Goal: Information Seeking & Learning: Learn about a topic

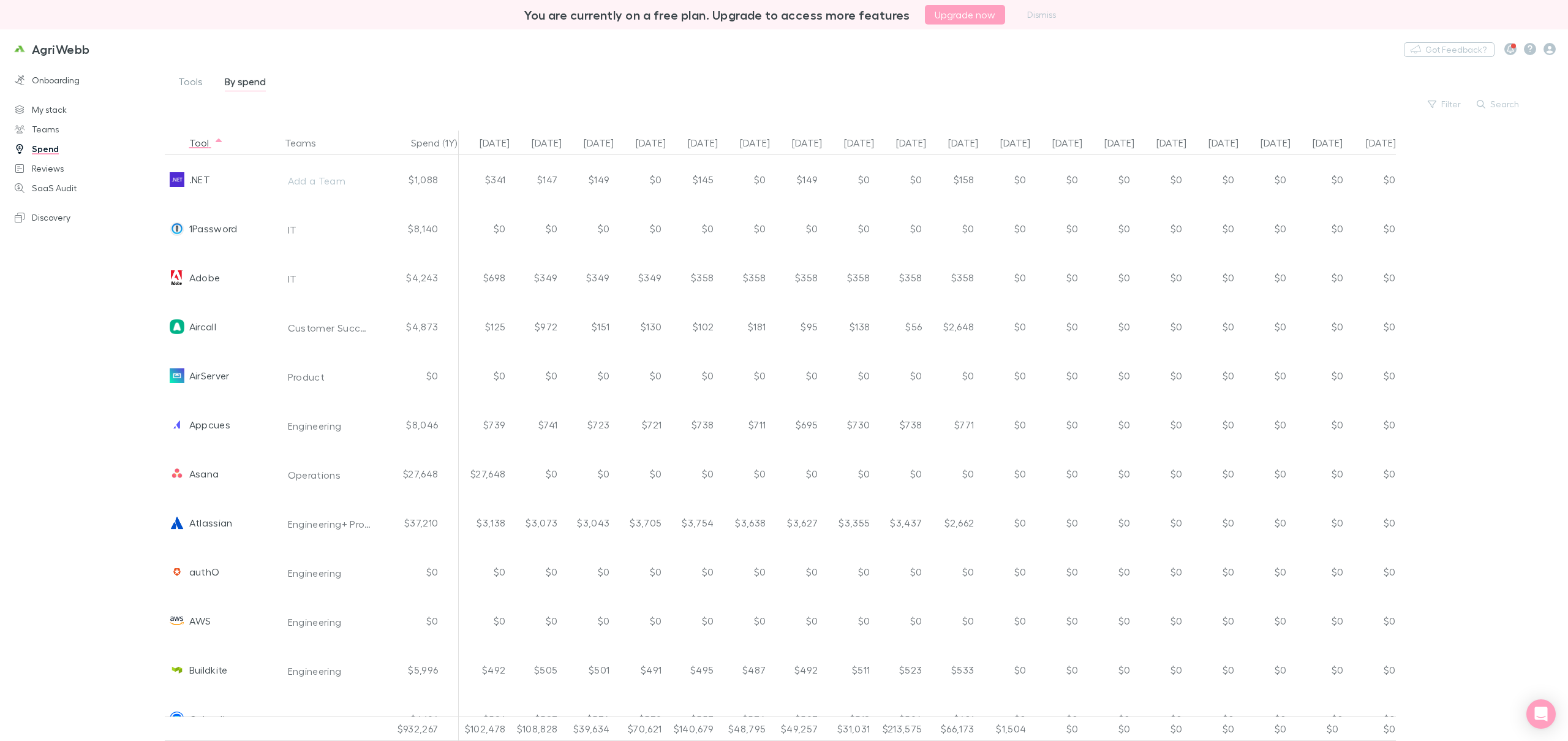
click at [561, 102] on div "Filter Search" at bounding box center [862, 103] width 1371 height 14
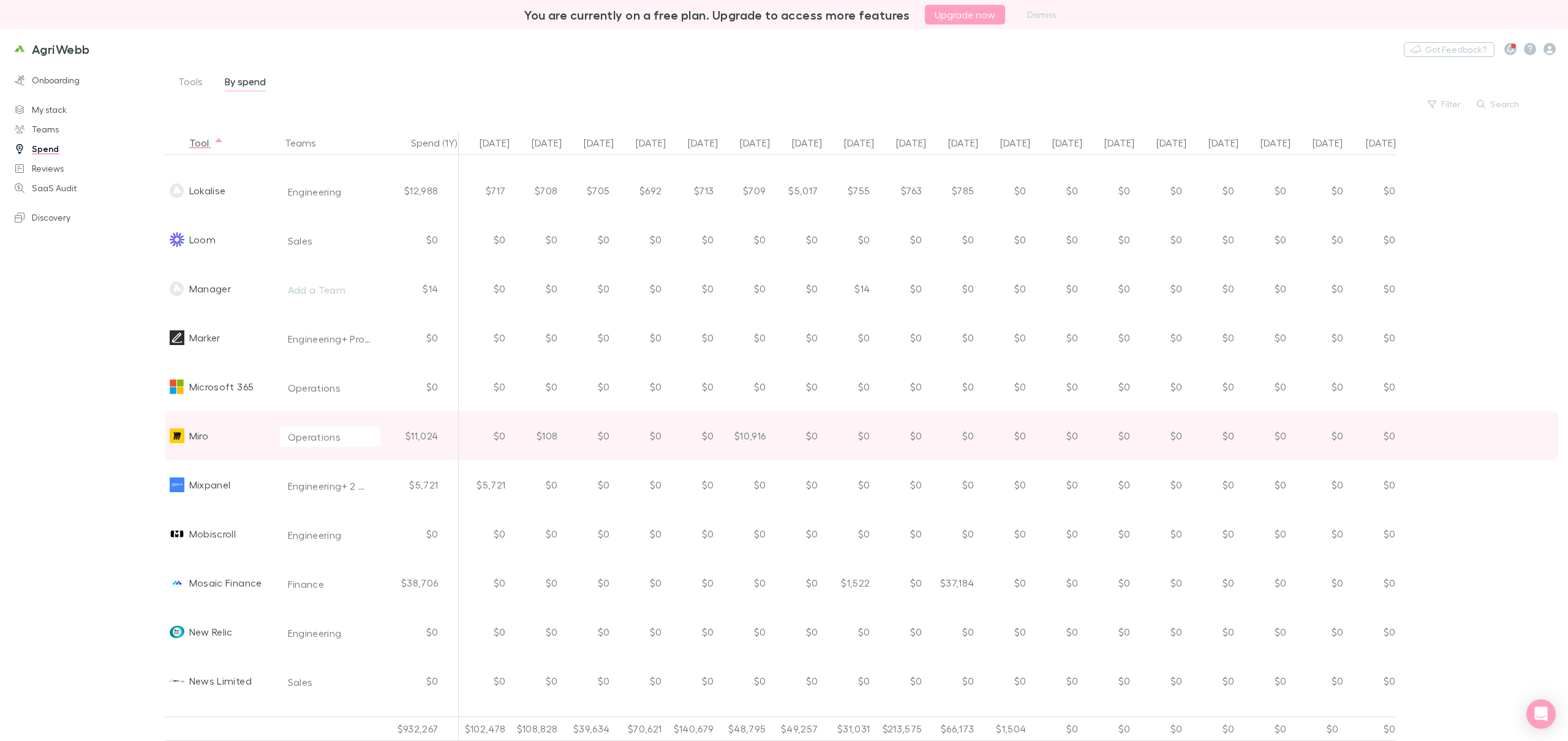
click at [201, 437] on div "Miro" at bounding box center [199, 434] width 19 height 49
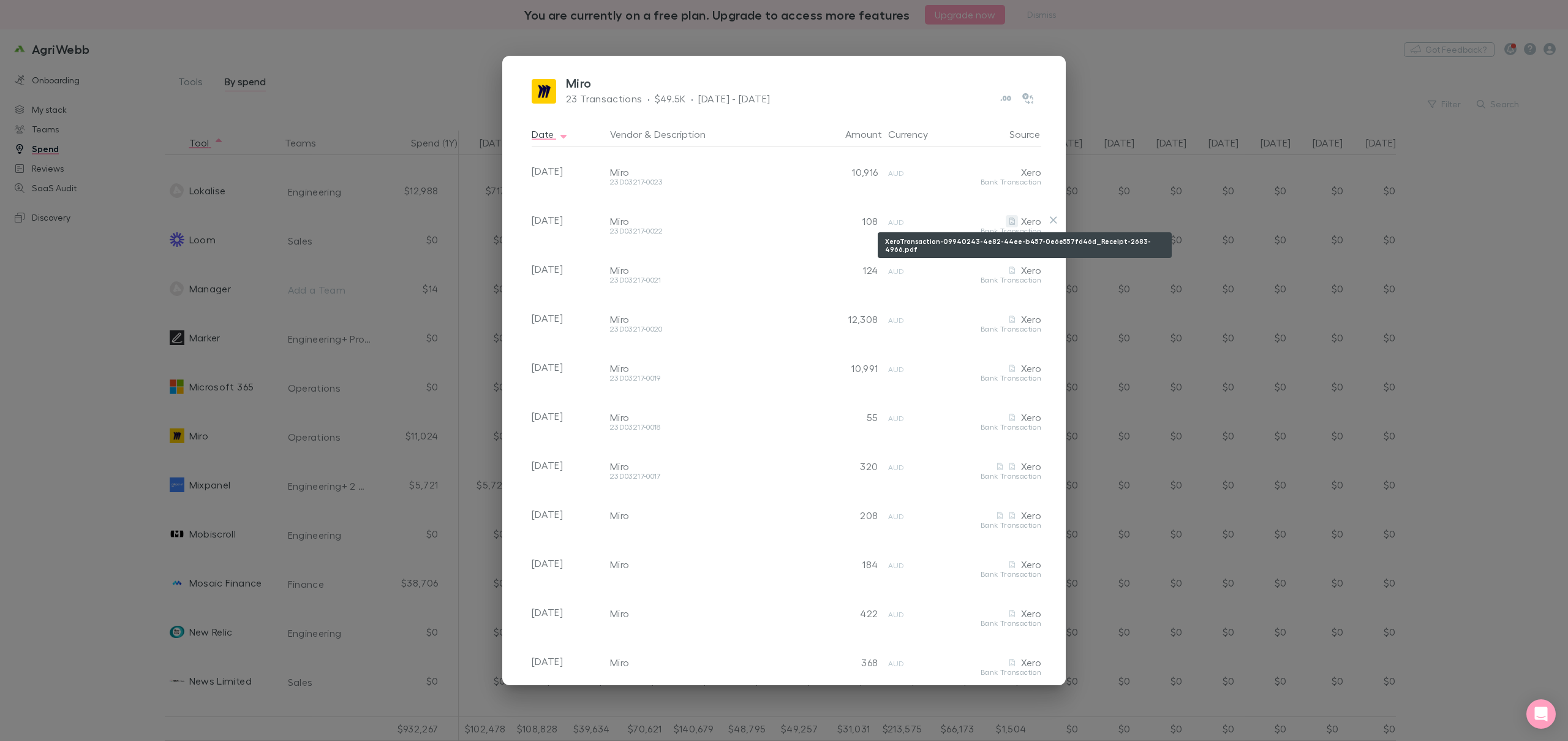
click at [1011, 221] on icon "XeroTransaction-09940243-4e82-44ee-b457-0e6e557fd46d_Receipt-2683-4966.pdf" at bounding box center [1012, 222] width 6 height 8
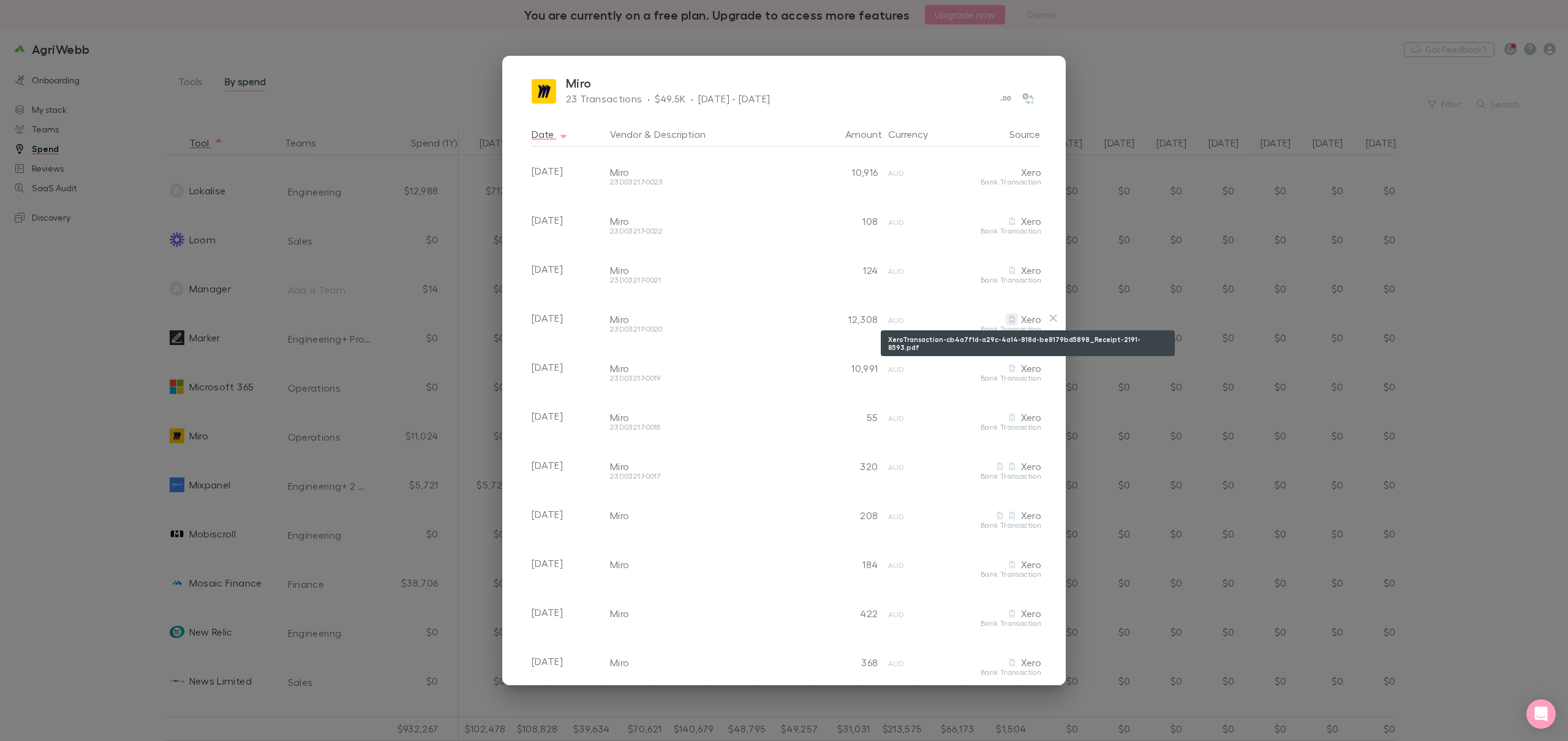
click at [1011, 319] on icon "XeroTransaction-cb4a7f1d-a29c-4a14-818d-be8179bd5898_Receipt-2191-8593.pdf" at bounding box center [1012, 319] width 6 height 8
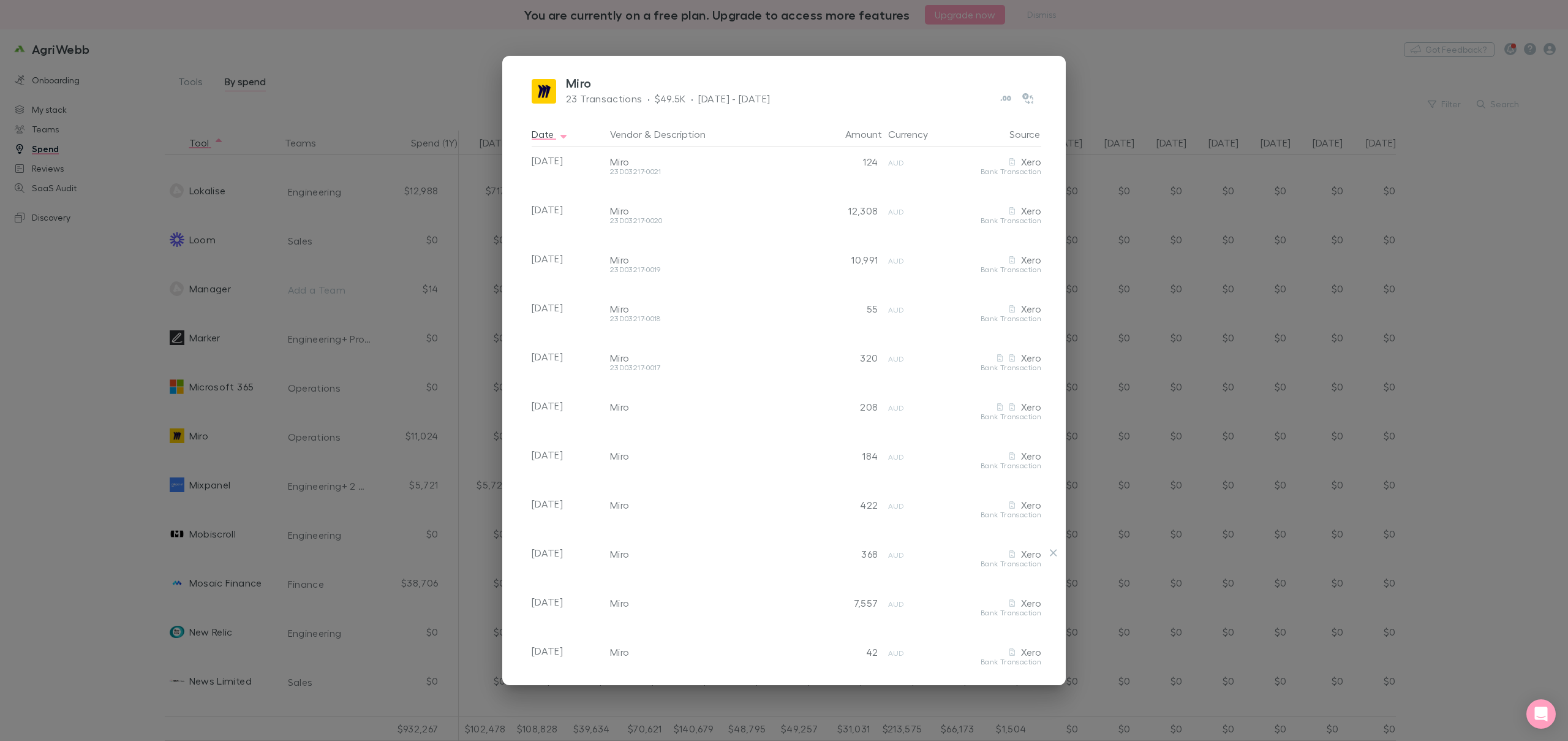
scroll to position [0, 0]
click at [1118, 57] on div "Miro 23 Transactions · $49.5K · [DATE] - [DATE] Date Vendor & Description Amoun…" at bounding box center [784, 370] width 1568 height 741
